Goal: Navigation & Orientation: Find specific page/section

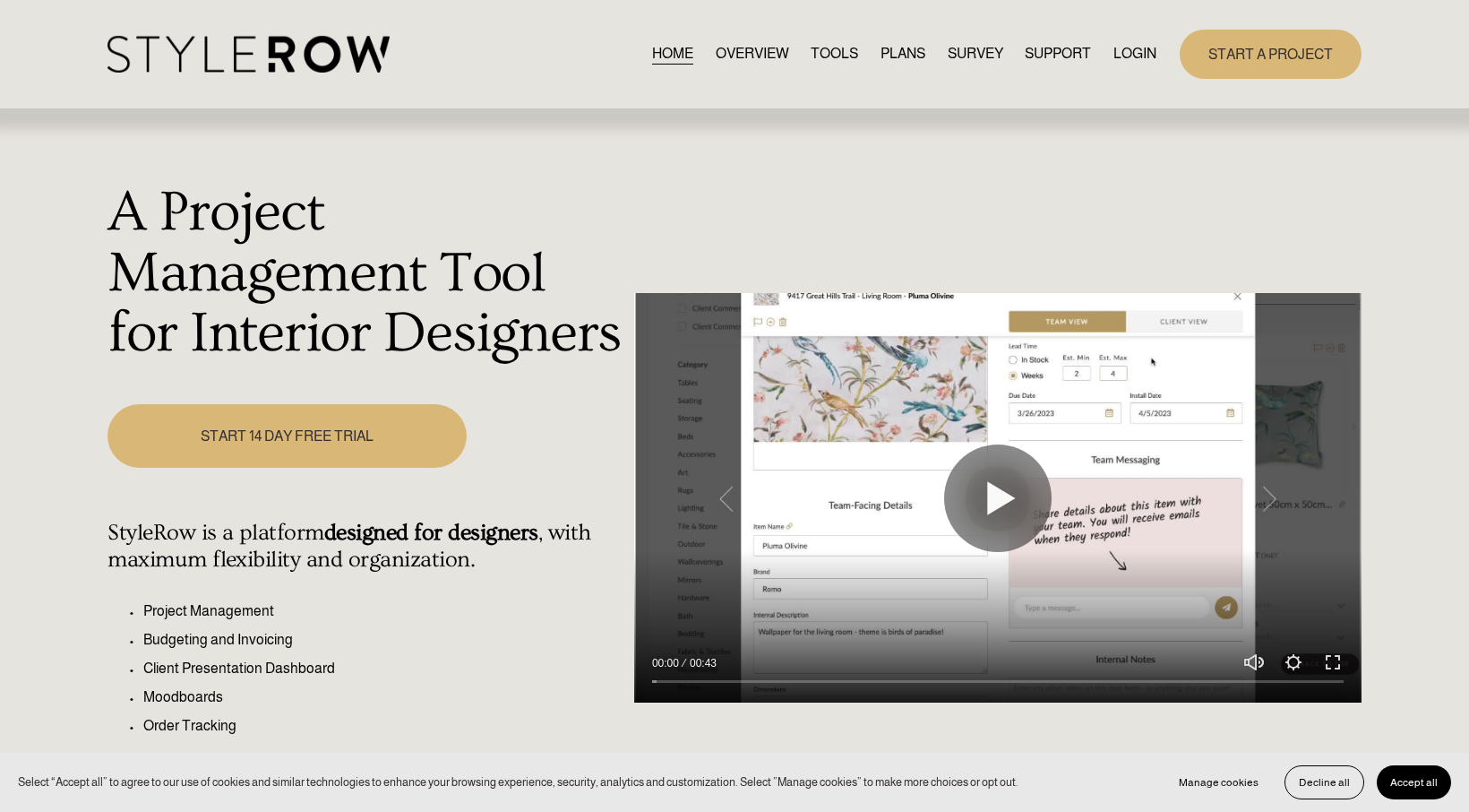
click at [1130, 54] on link "LOGIN" at bounding box center [1135, 54] width 43 height 25
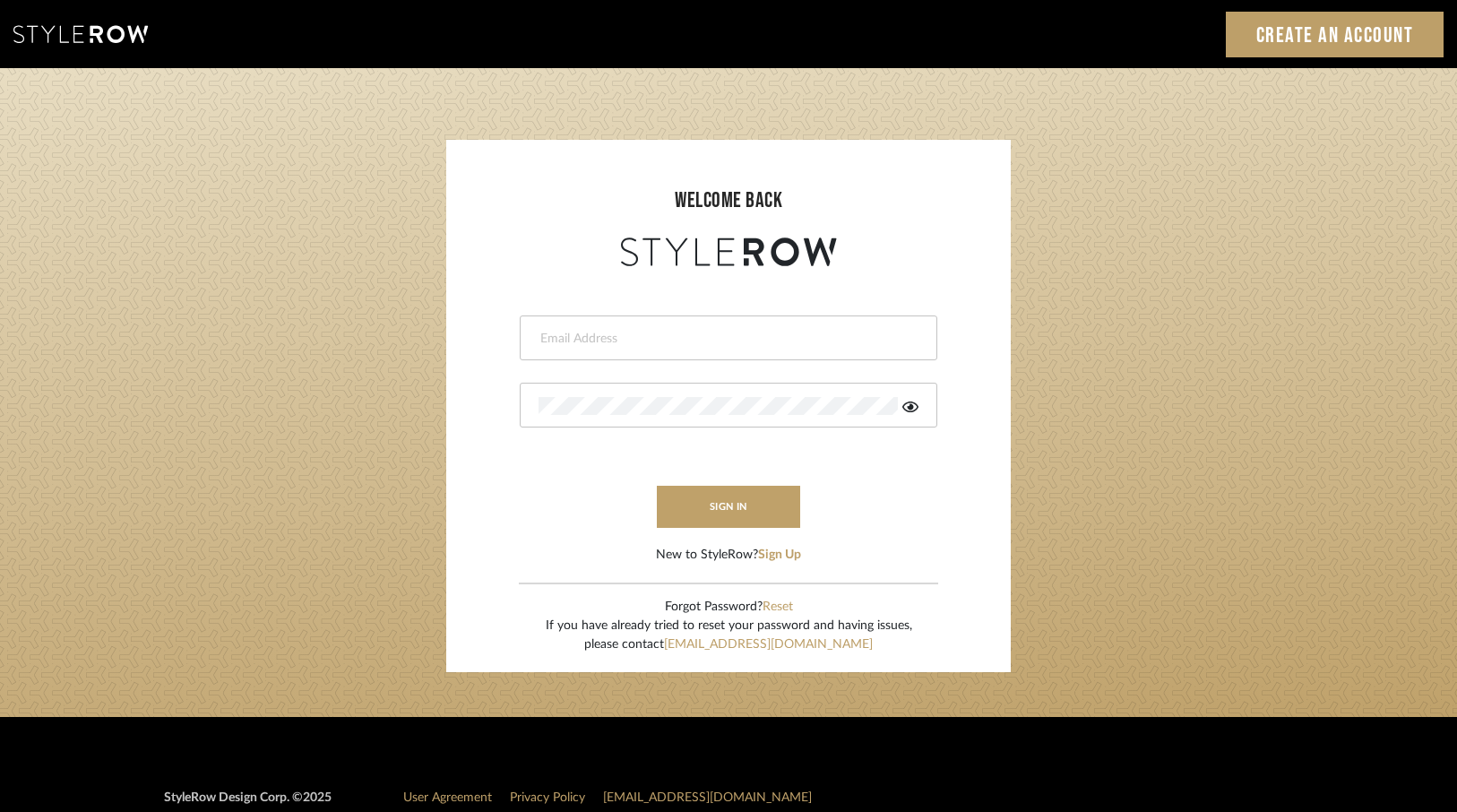
click at [568, 335] on input "email" at bounding box center [726, 338] width 376 height 18
type input "ac@cerusedesign.com"
click at [712, 505] on button "sign in" at bounding box center [729, 506] width 143 height 42
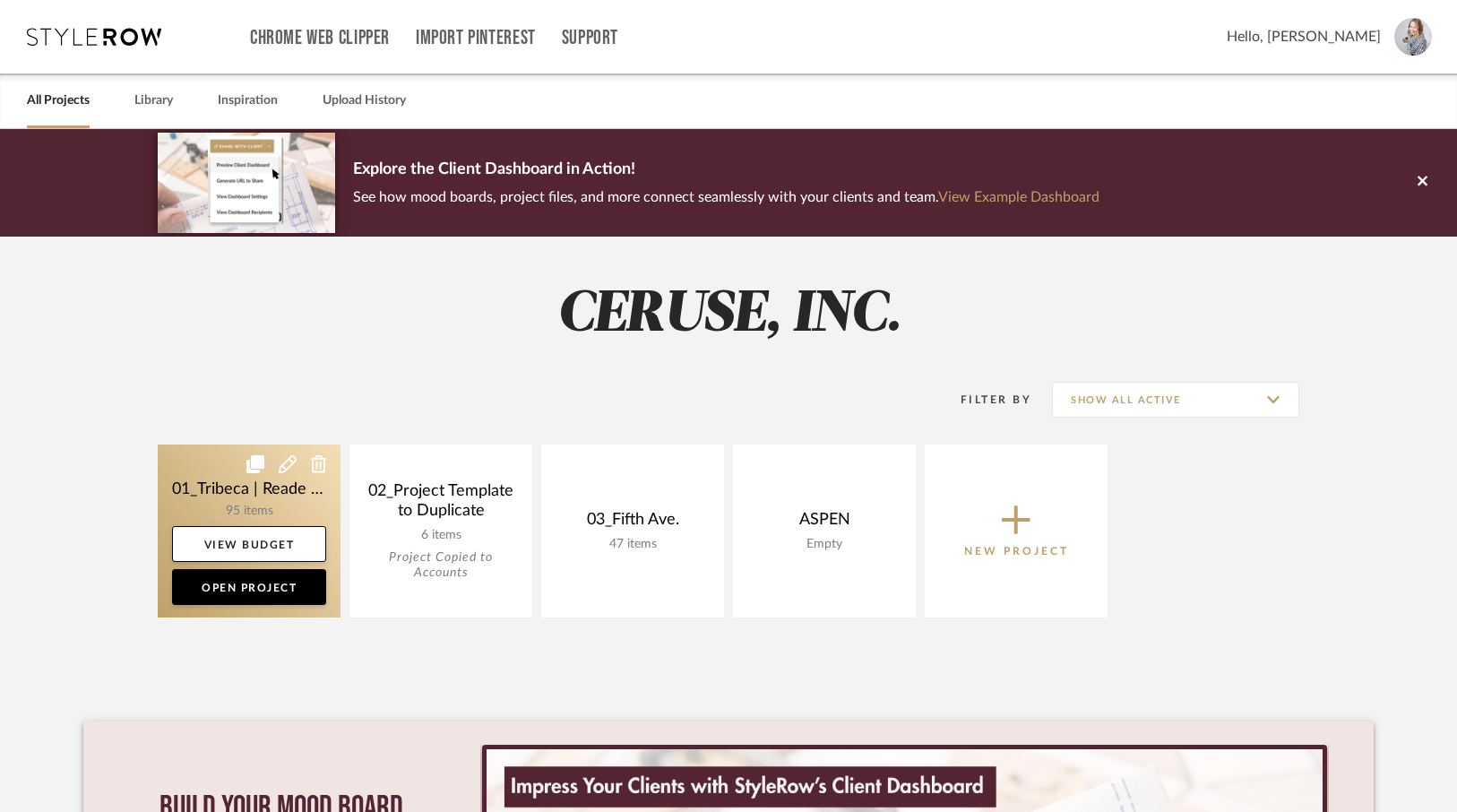
click at [275, 502] on link at bounding box center [249, 531] width 182 height 173
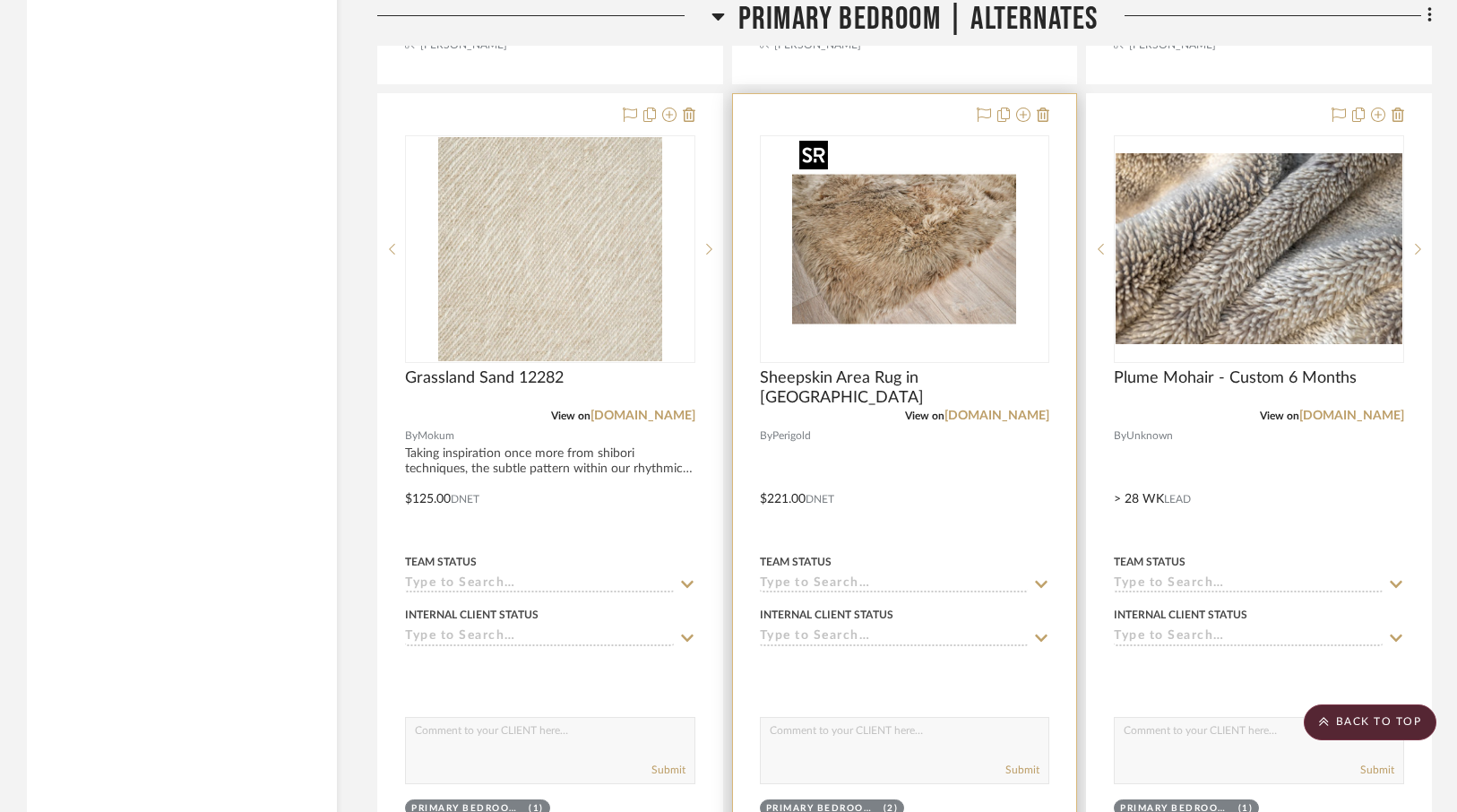
scroll to position [3779, 0]
